Goal: Information Seeking & Learning: Learn about a topic

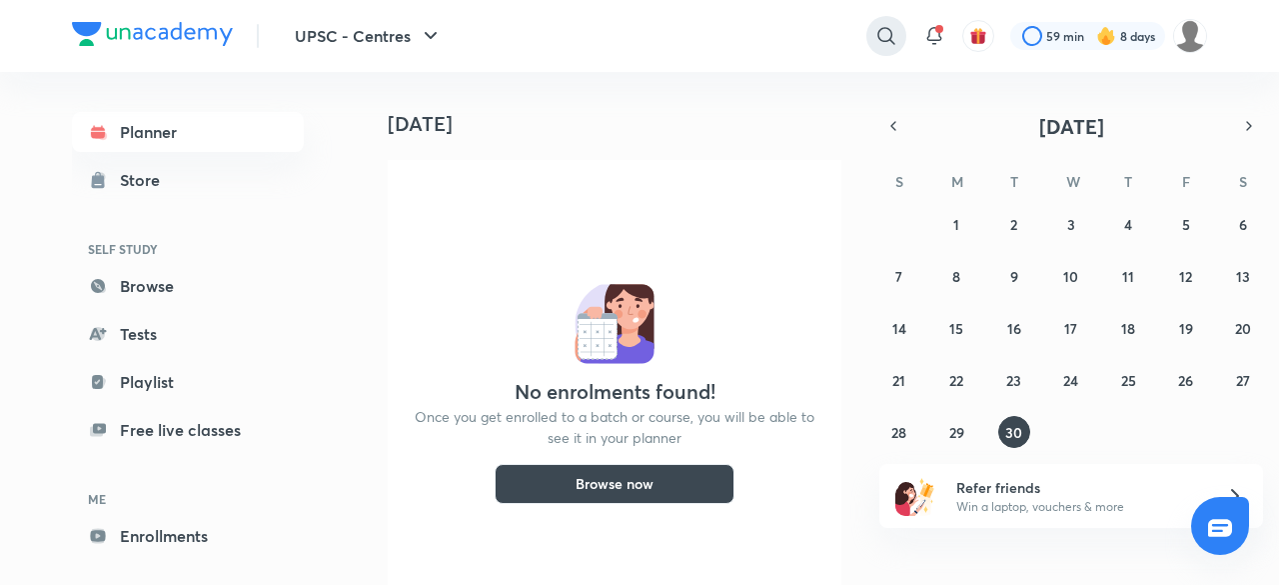
click at [889, 27] on icon at bounding box center [887, 36] width 24 height 24
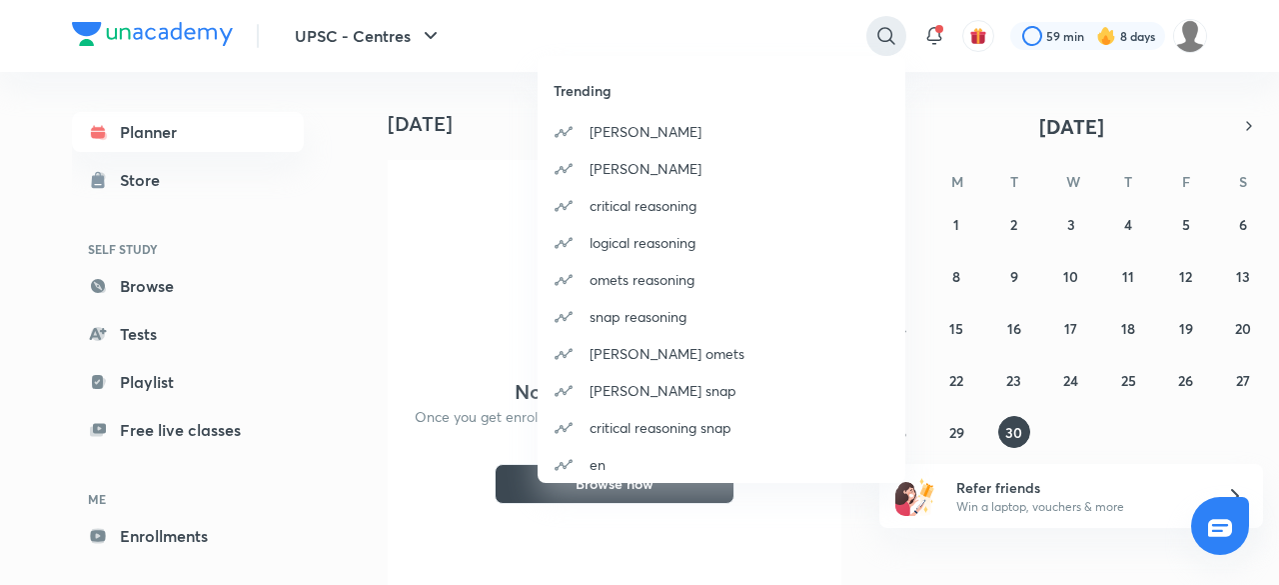
click at [889, 27] on div "Trending [PERSON_NAME] maths critical reasoning logical reasoning omets reasoni…" at bounding box center [639, 292] width 1279 height 585
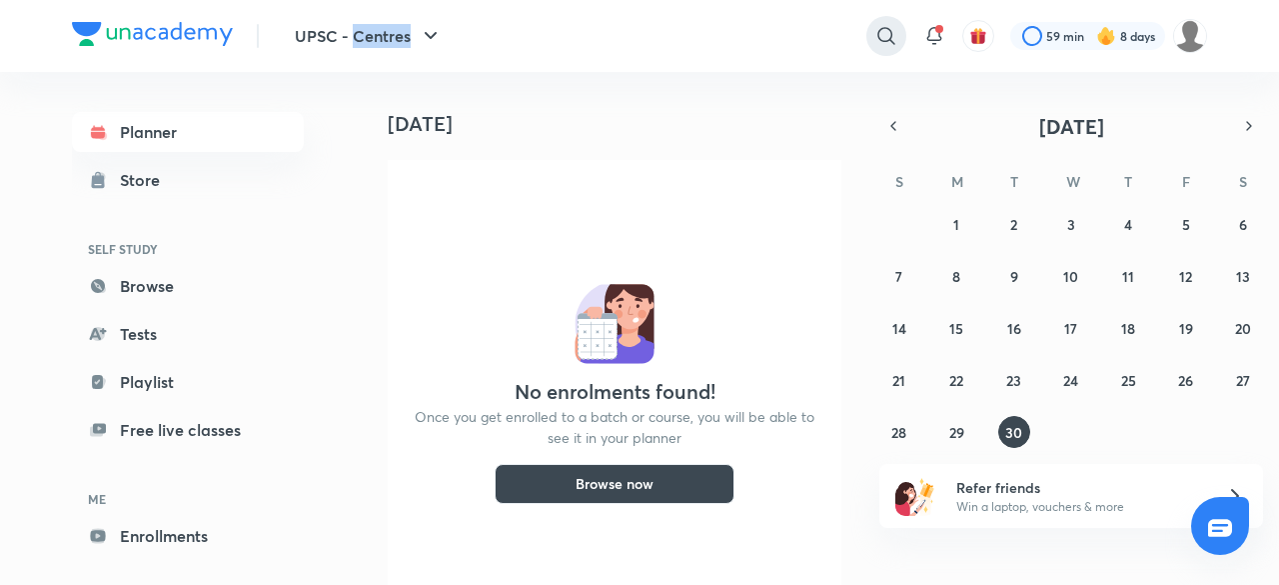
click at [889, 27] on icon at bounding box center [887, 36] width 24 height 24
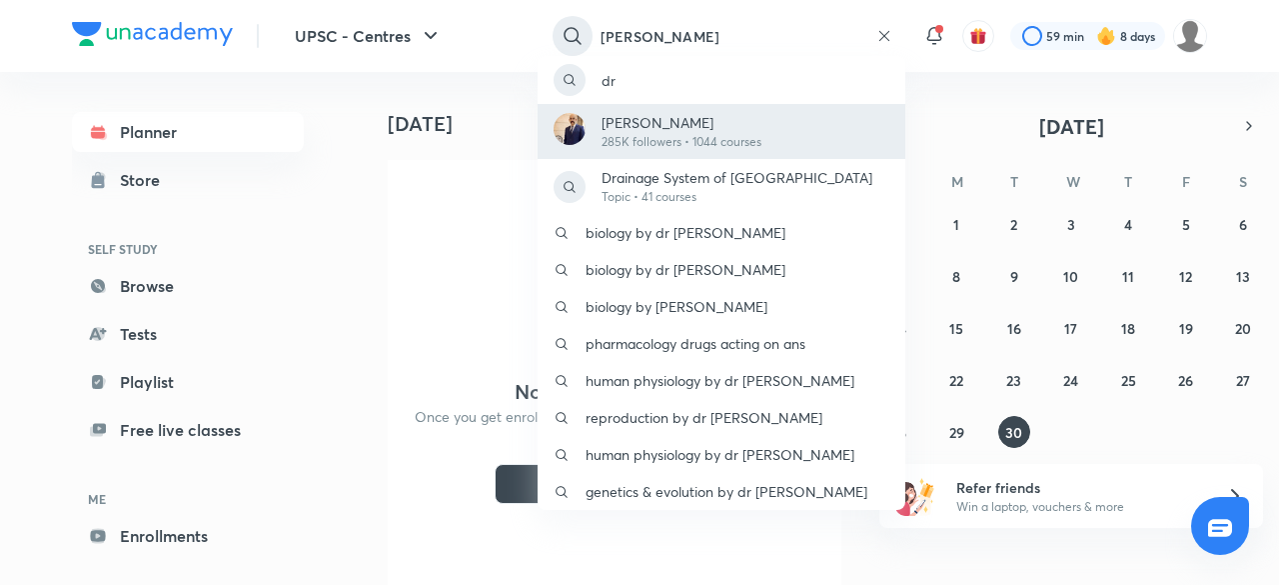
type input "[PERSON_NAME]"
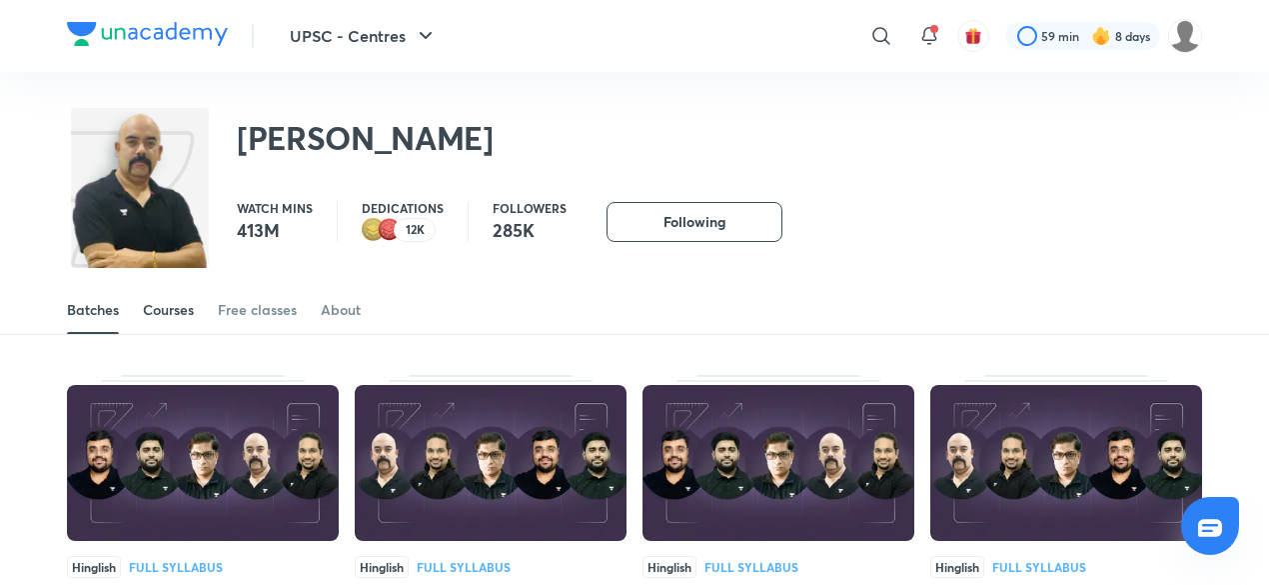
click at [193, 311] on div "Courses" at bounding box center [168, 310] width 51 height 20
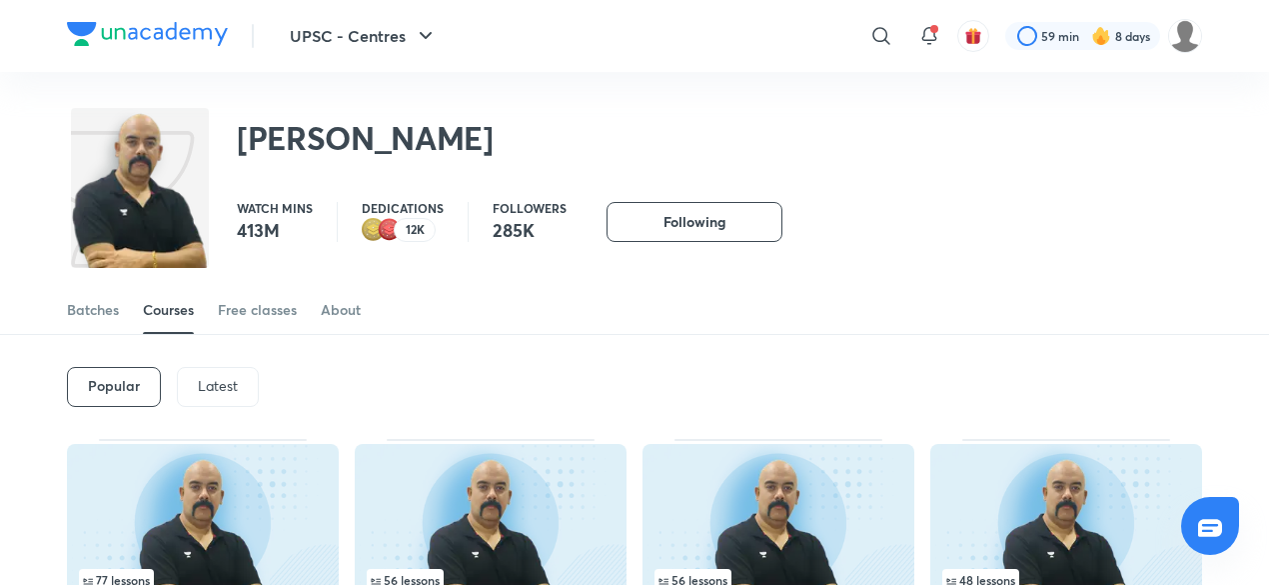
click at [220, 378] on p "Latest" at bounding box center [218, 386] width 40 height 16
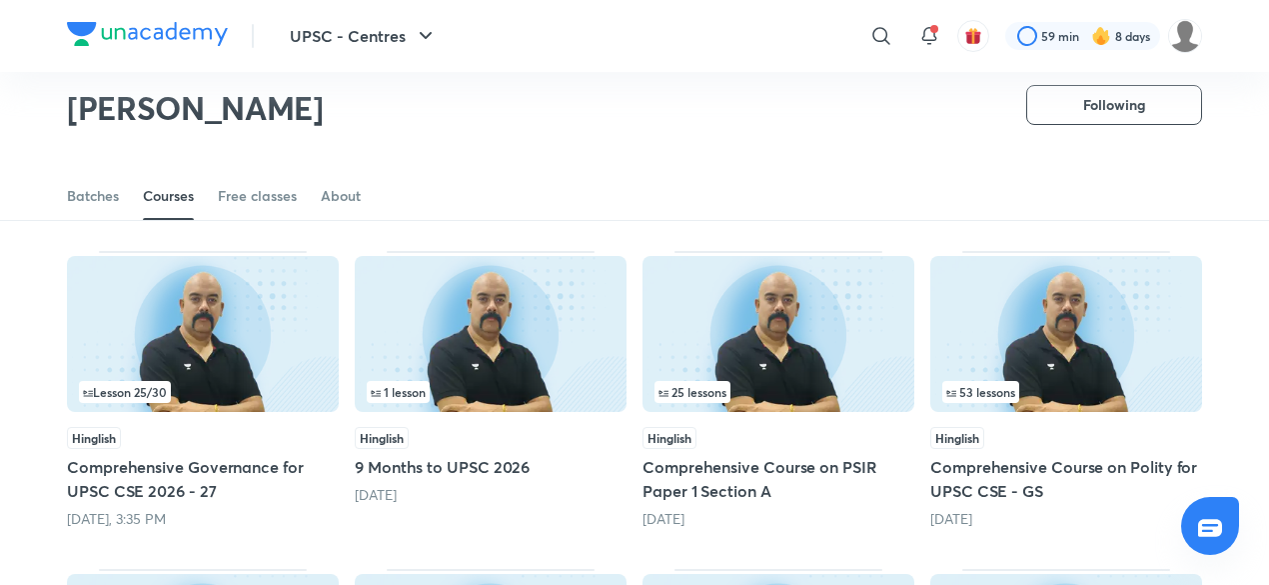
scroll to position [128, 0]
click at [997, 328] on img at bounding box center [1067, 334] width 272 height 156
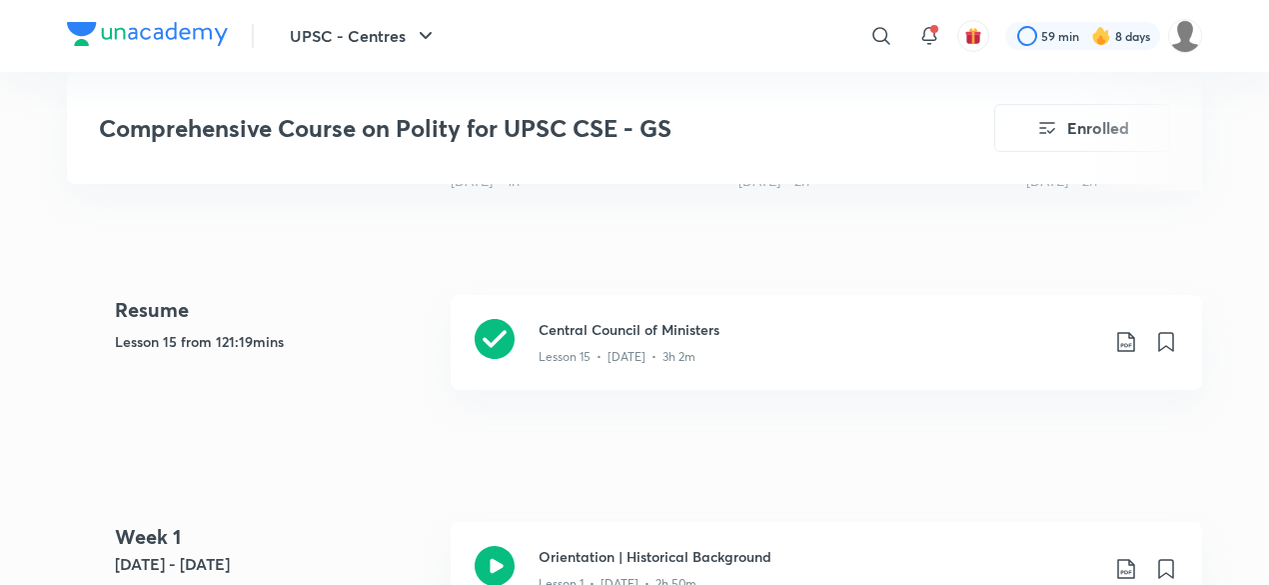
scroll to position [824, 0]
click at [746, 318] on h3 "Central Council of Ministers" at bounding box center [819, 328] width 560 height 21
click at [630, 321] on h3 "Central Council of Ministers" at bounding box center [819, 328] width 560 height 21
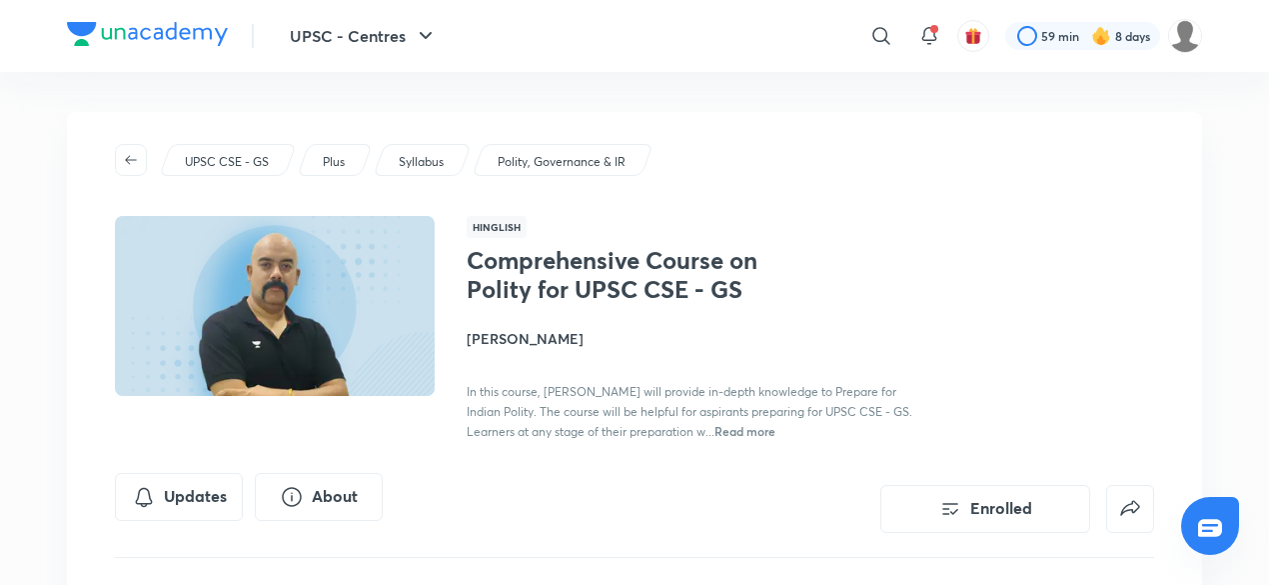
scroll to position [128, 0]
